Goal: Ask a question

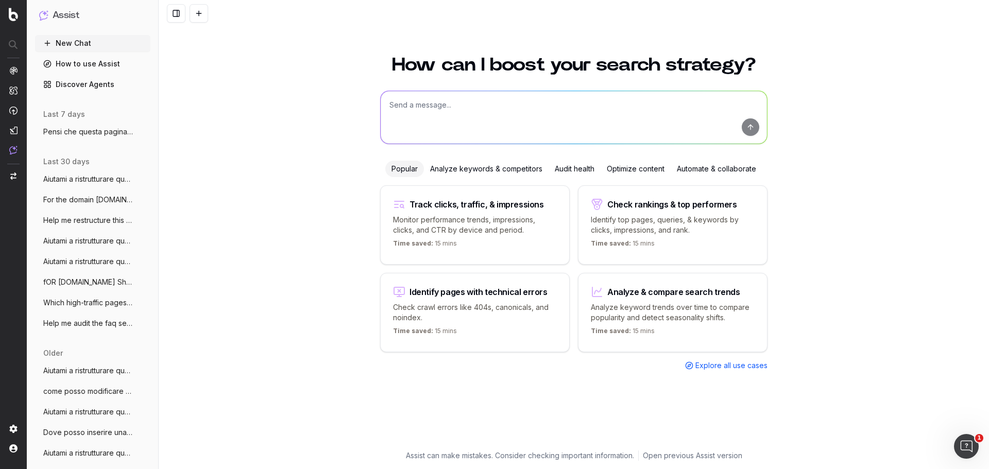
click at [486, 100] on textarea at bounding box center [574, 117] width 386 height 53
click at [473, 110] on textarea at bounding box center [574, 117] width 386 height 53
paste textarea "Loremips do sitametc adipiscin el seddoeius tem incididuntu la etdoloremagnaa e…"
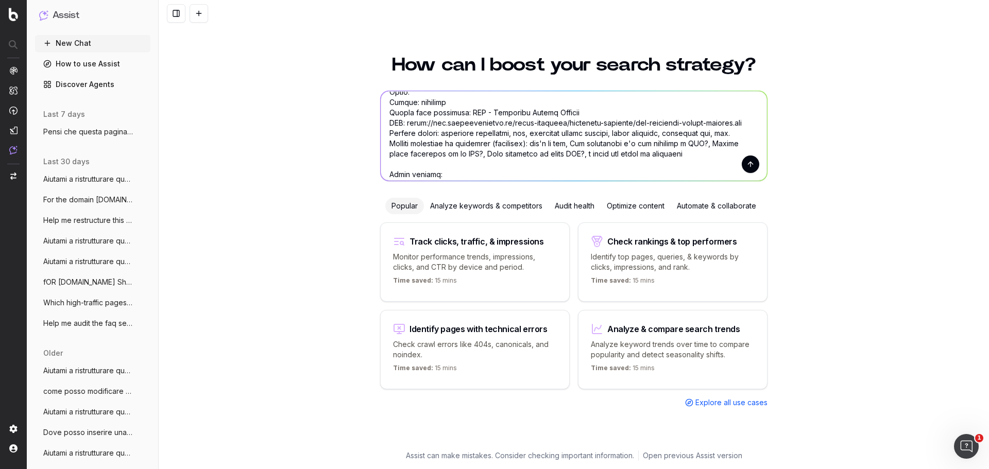
scroll to position [103, 0]
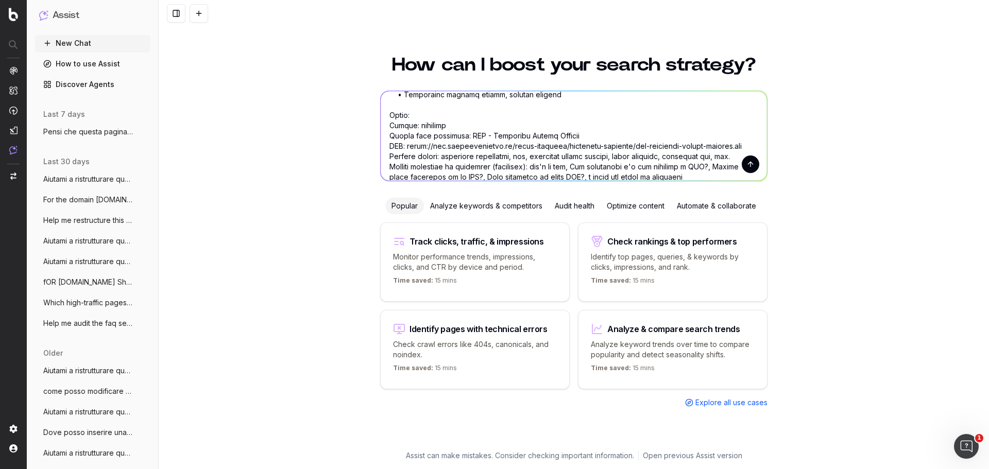
type textarea "Loremips do sitametc adipiscin el seddoeius tem incididuntu la etdoloremagnaa e…"
click at [748, 166] on button "submit" at bounding box center [751, 165] width 18 height 18
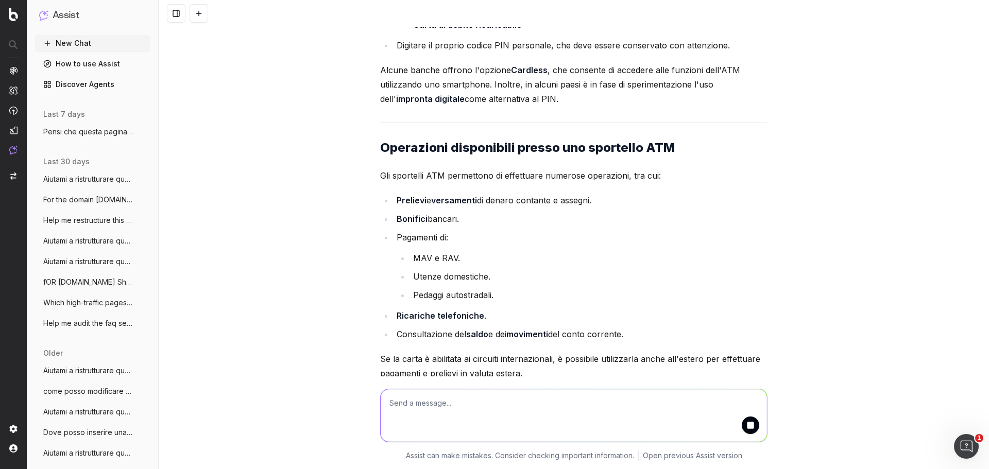
scroll to position [1474, 0]
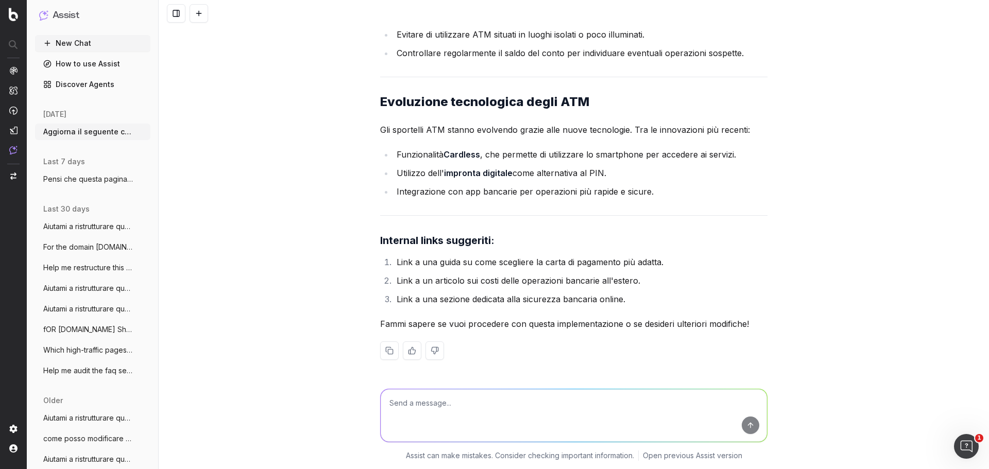
scroll to position [2855, 0]
